Goal: Find specific page/section: Find specific page/section

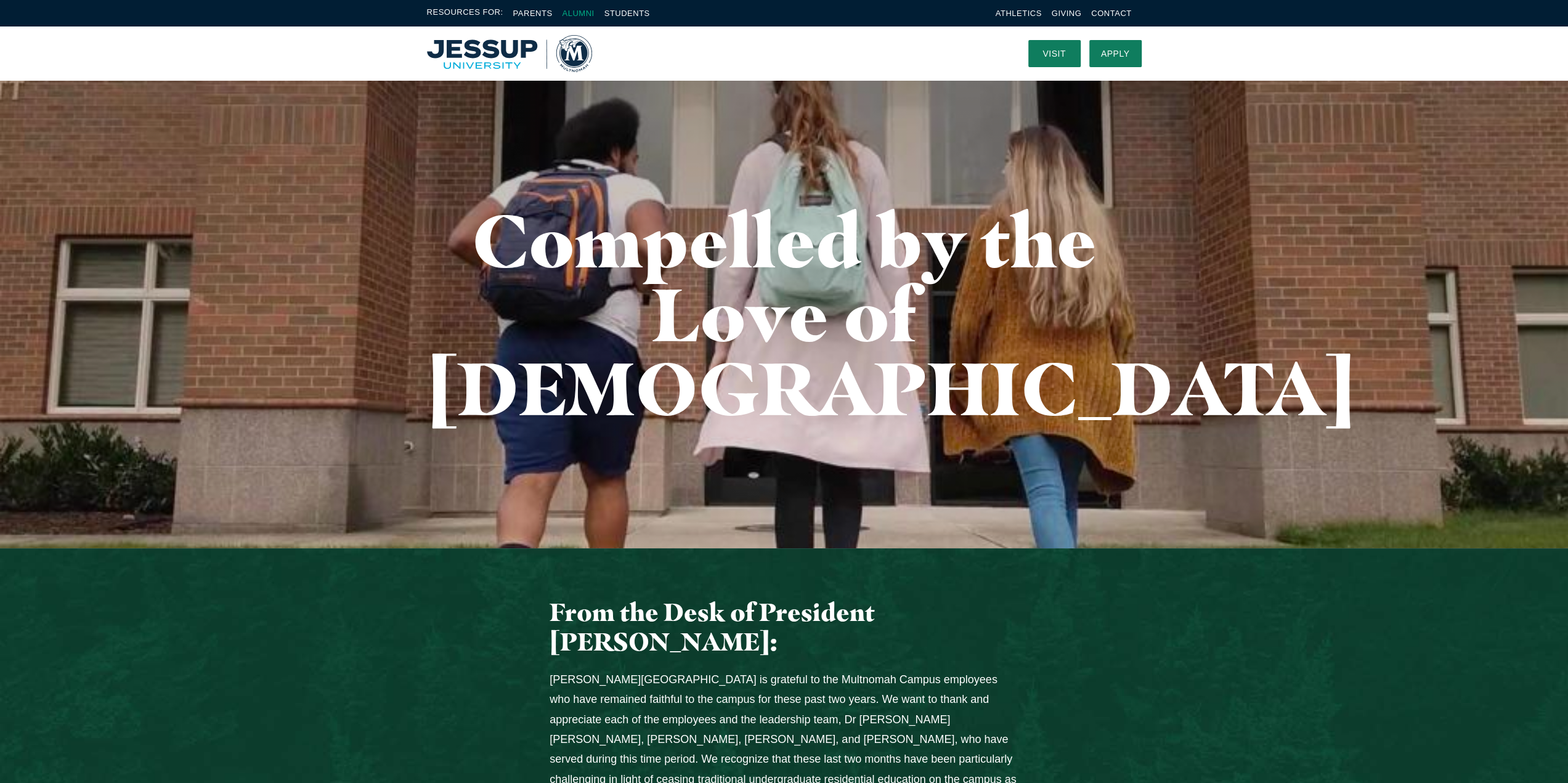
click at [588, 13] on link "Alumni" at bounding box center [578, 13] width 32 height 9
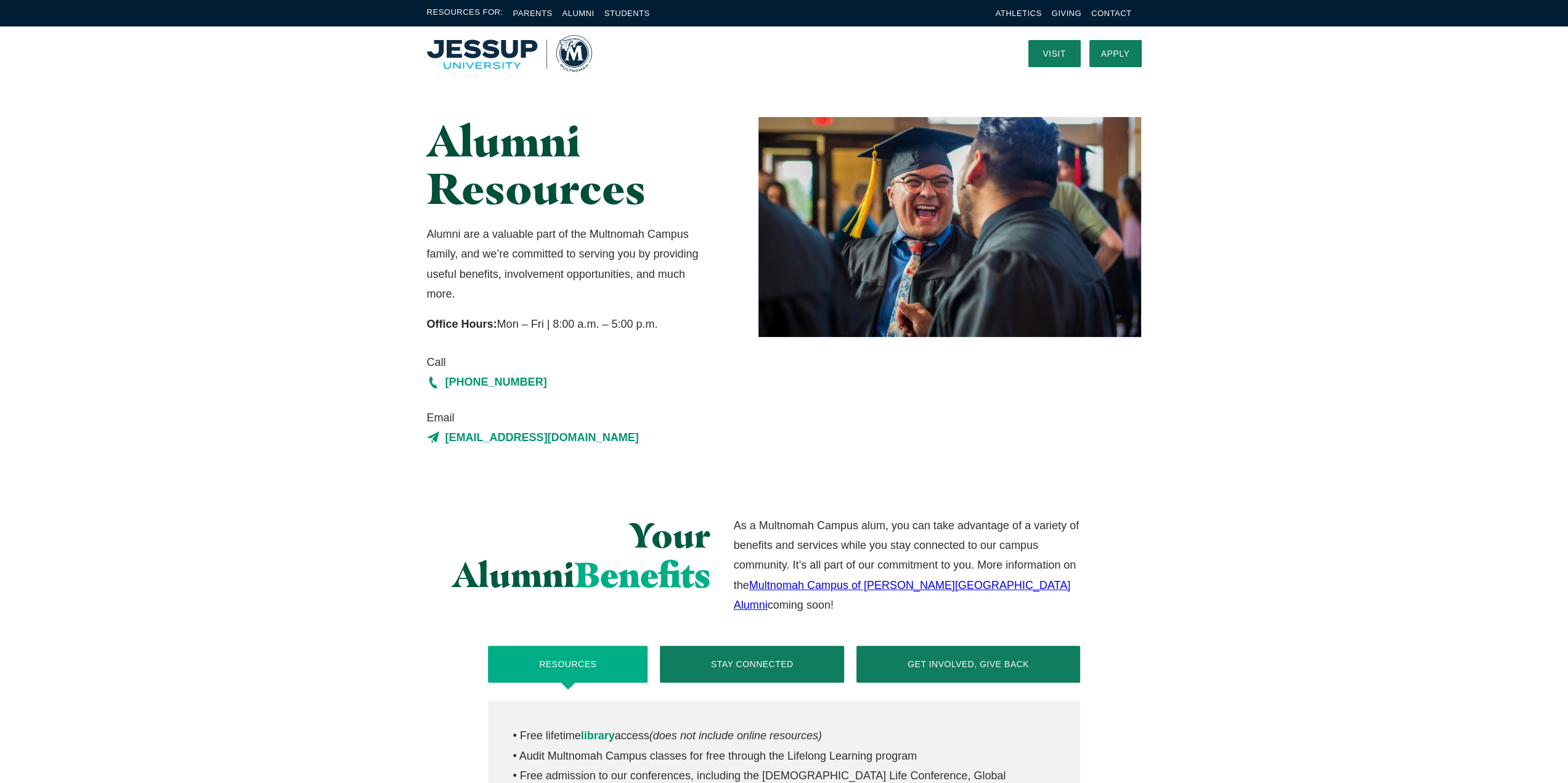
click at [628, 18] on li "Students" at bounding box center [627, 12] width 46 height 14
click at [628, 10] on link "Students" at bounding box center [627, 13] width 46 height 9
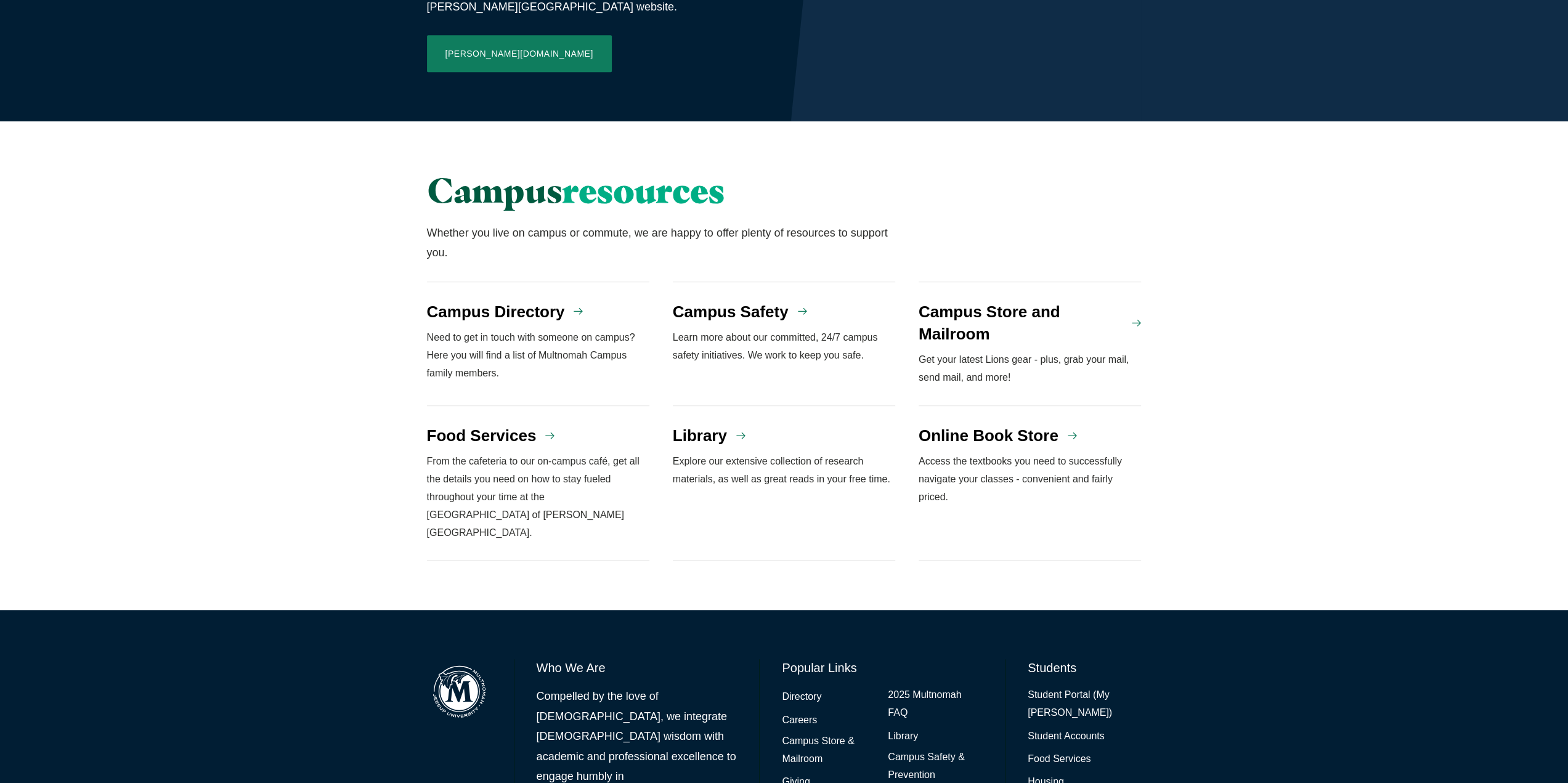
scroll to position [873, 0]
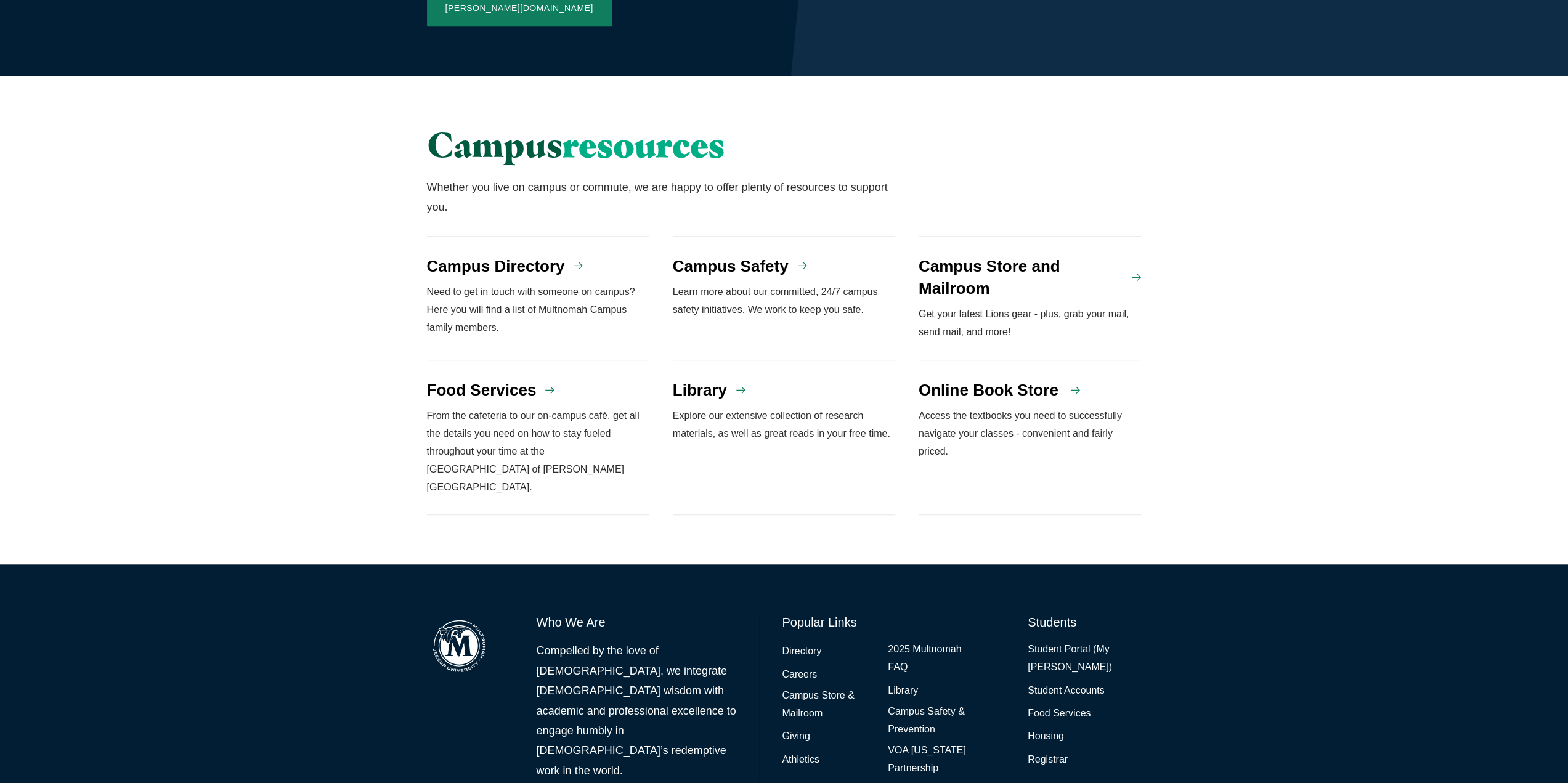
click at [1027, 379] on h4 "Online Book Store" at bounding box center [988, 390] width 140 height 22
